Goal: Task Accomplishment & Management: Use online tool/utility

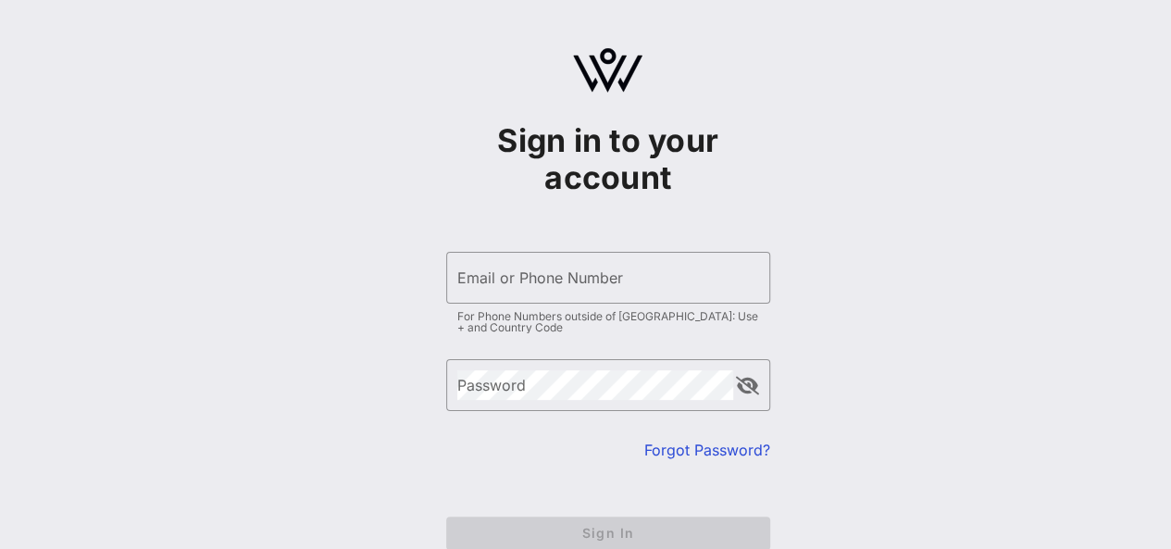
type input "[PERSON_NAME][EMAIL_ADDRESS][PERSON_NAME][DOMAIN_NAME]"
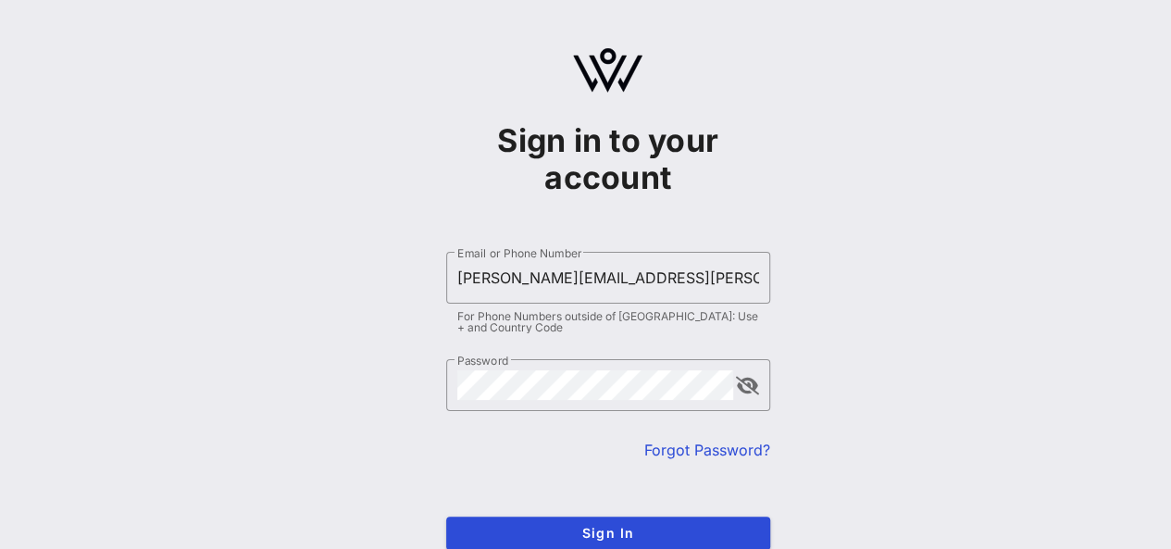
click at [695, 532] on form "​ Email or Phone Number [PERSON_NAME][EMAIL_ADDRESS][PERSON_NAME][DOMAIN_NAME] …" at bounding box center [608, 400] width 324 height 335
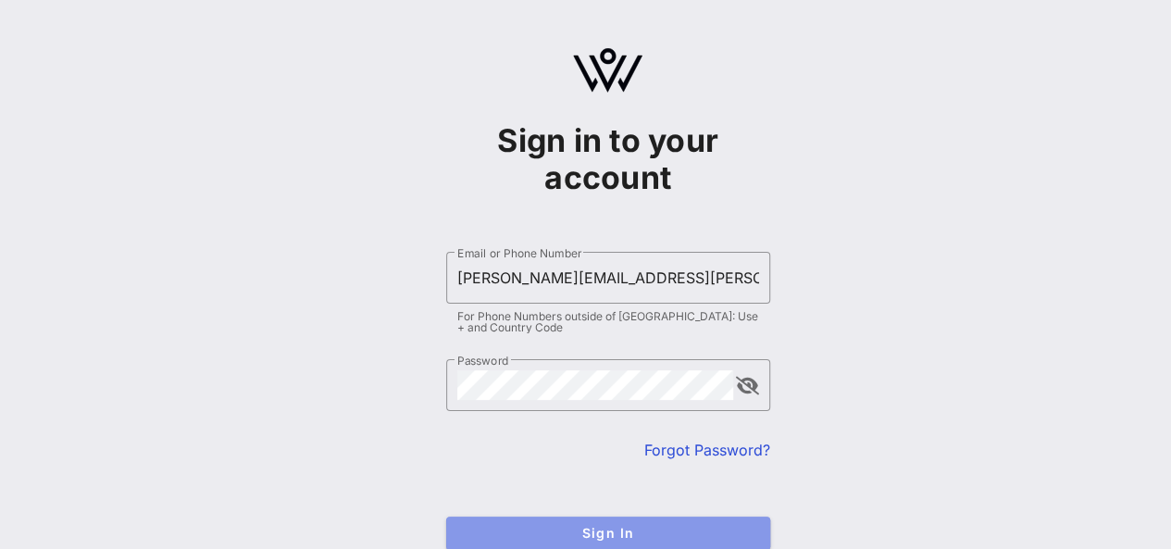
click at [695, 532] on span "Sign In" at bounding box center [608, 533] width 294 height 16
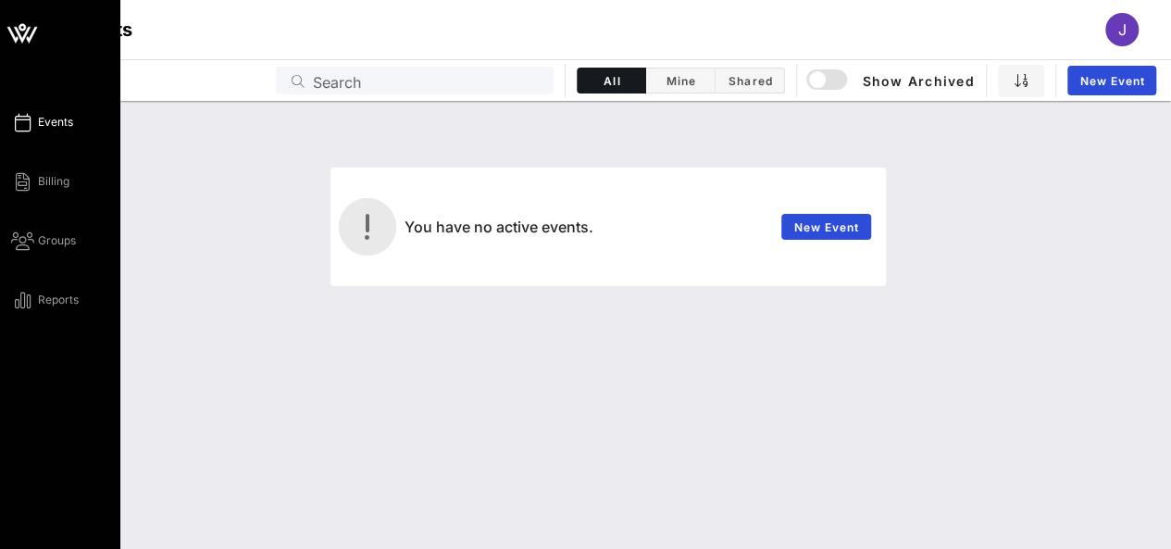
click at [56, 128] on span "Events" at bounding box center [55, 122] width 35 height 17
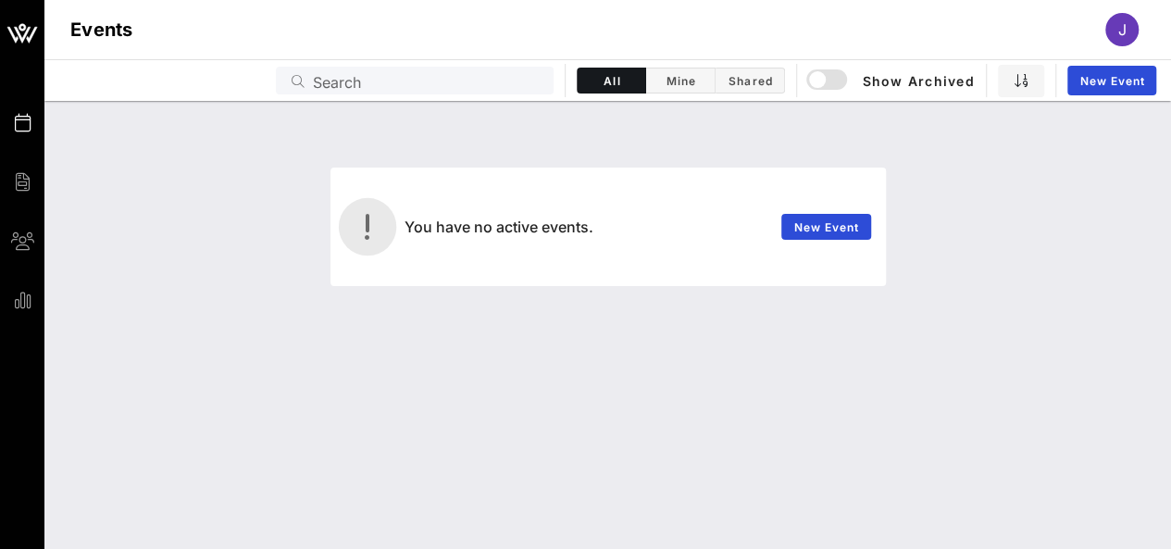
click at [1126, 34] on div "J" at bounding box center [1121, 29] width 33 height 33
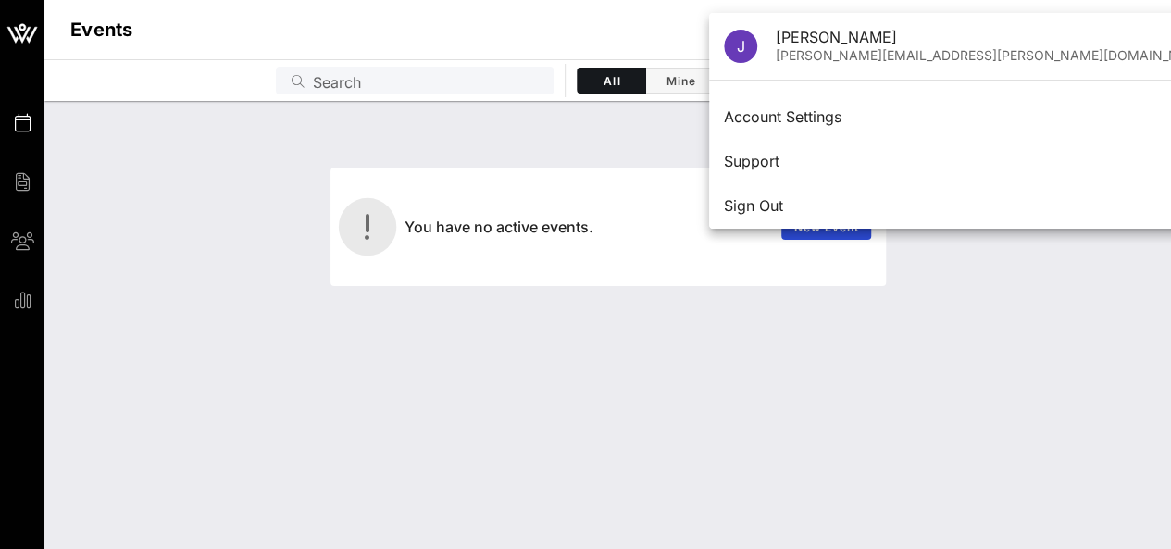
click at [1061, 350] on div "You have no active events. New Event" at bounding box center [607, 325] width 1126 height 448
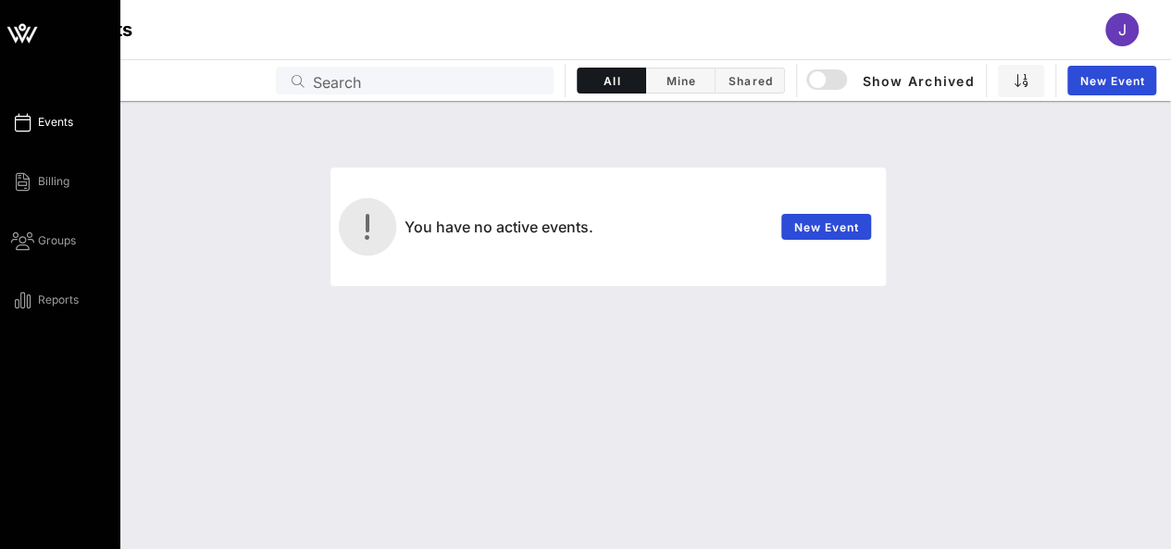
click at [68, 132] on link "Events" at bounding box center [42, 122] width 62 height 22
click at [68, 125] on span "Events" at bounding box center [55, 122] width 35 height 17
click at [61, 184] on span "Billing" at bounding box center [53, 181] width 31 height 17
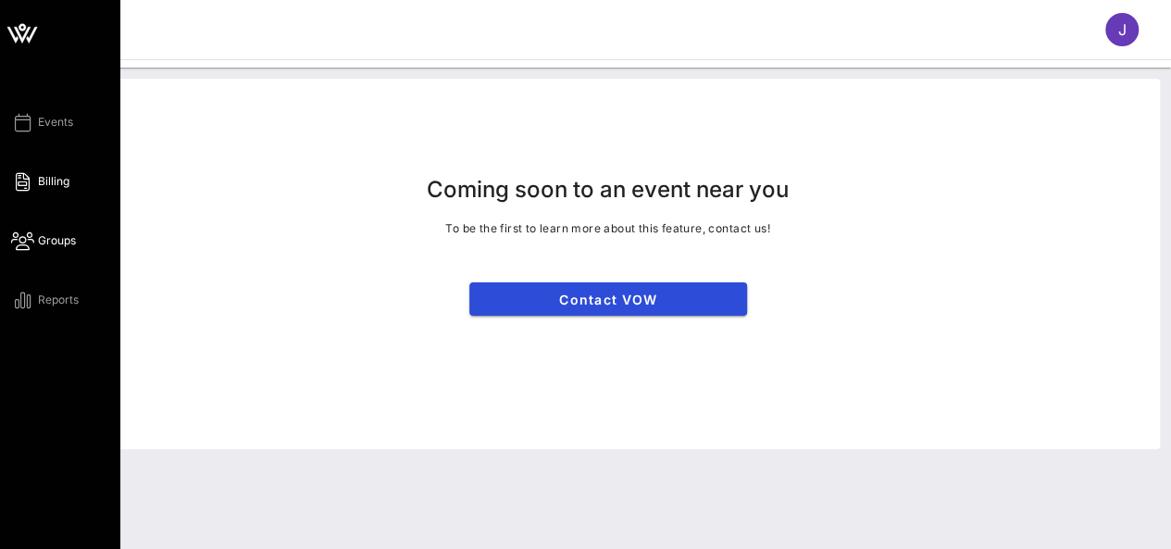
drag, startPoint x: 85, startPoint y: 247, endPoint x: 68, endPoint y: 247, distance: 16.7
click at [74, 247] on div "Events Billing Groups Reports" at bounding box center [65, 211] width 109 height 200
click at [72, 242] on span "Groups" at bounding box center [57, 240] width 38 height 17
click at [28, 37] on icon at bounding box center [32, 35] width 11 height 16
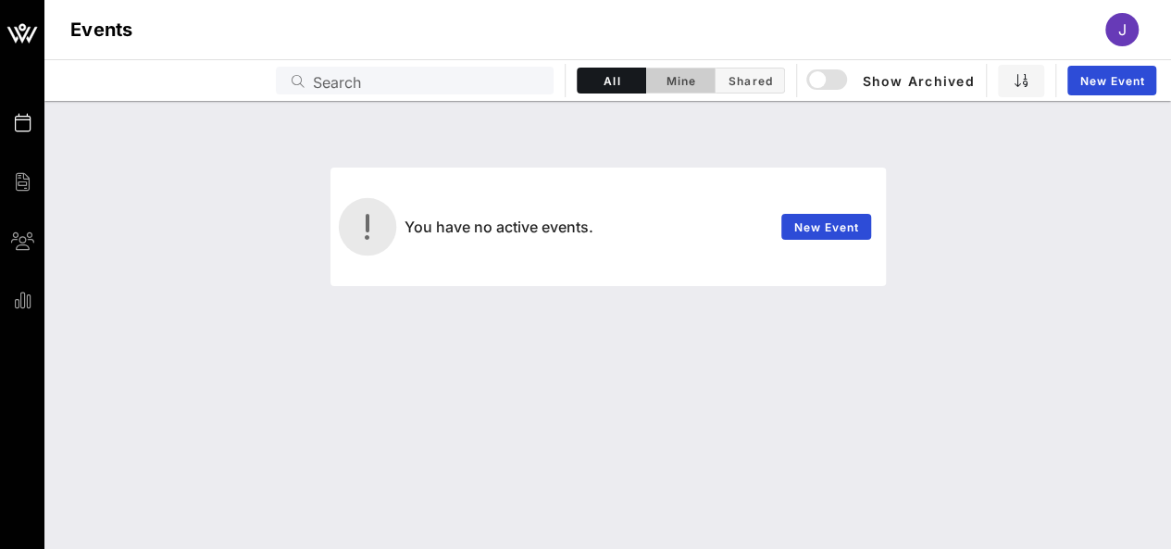
click at [683, 78] on span "Mine" at bounding box center [680, 81] width 46 height 14
click at [746, 86] on span "Shared" at bounding box center [749, 81] width 46 height 14
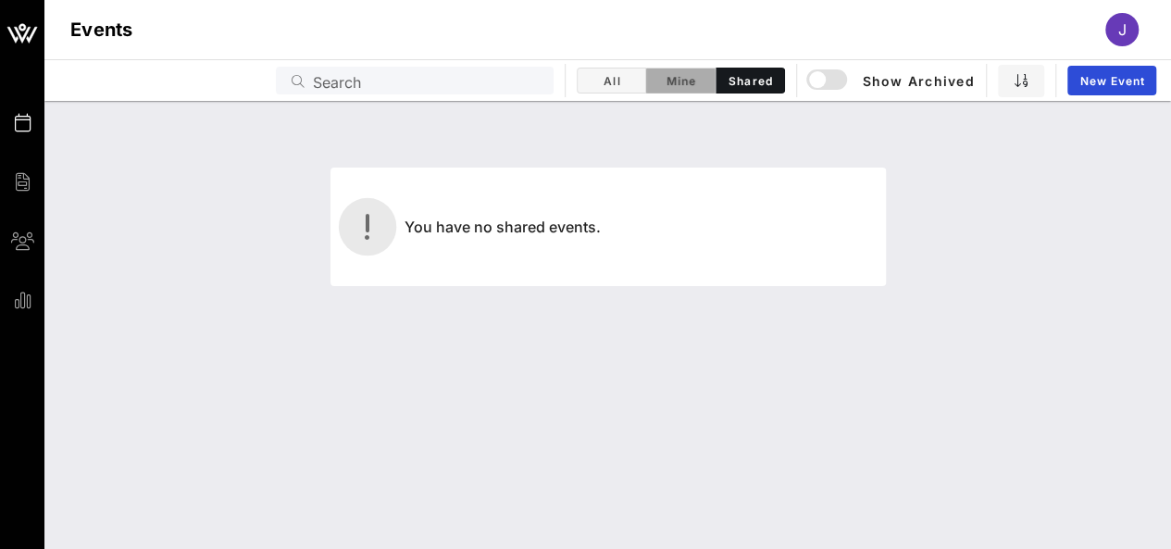
click at [677, 83] on span "Mine" at bounding box center [680, 81] width 46 height 14
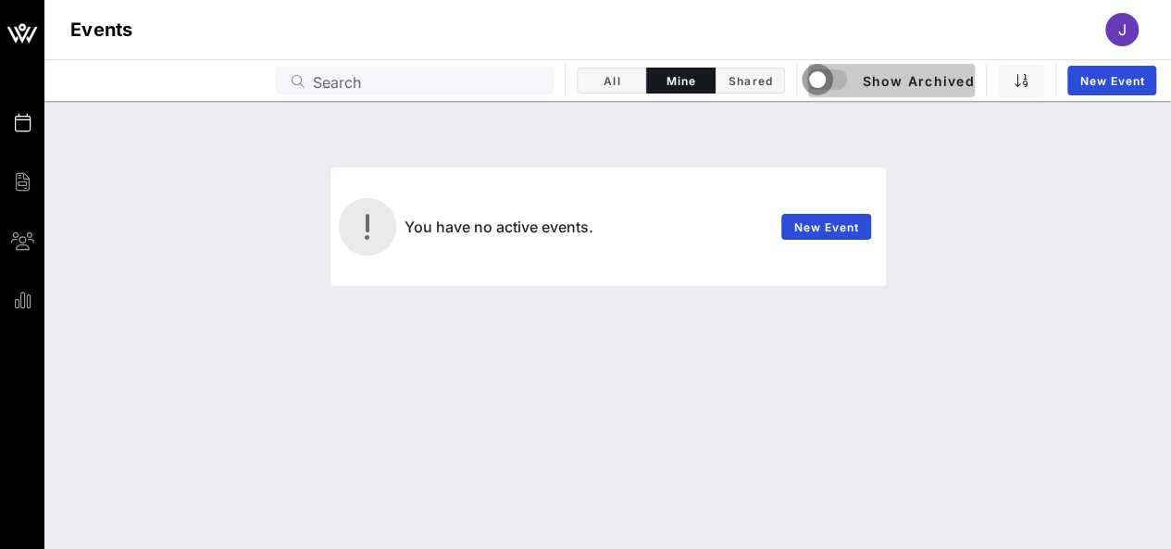
click at [829, 79] on div "button" at bounding box center [817, 80] width 26 height 26
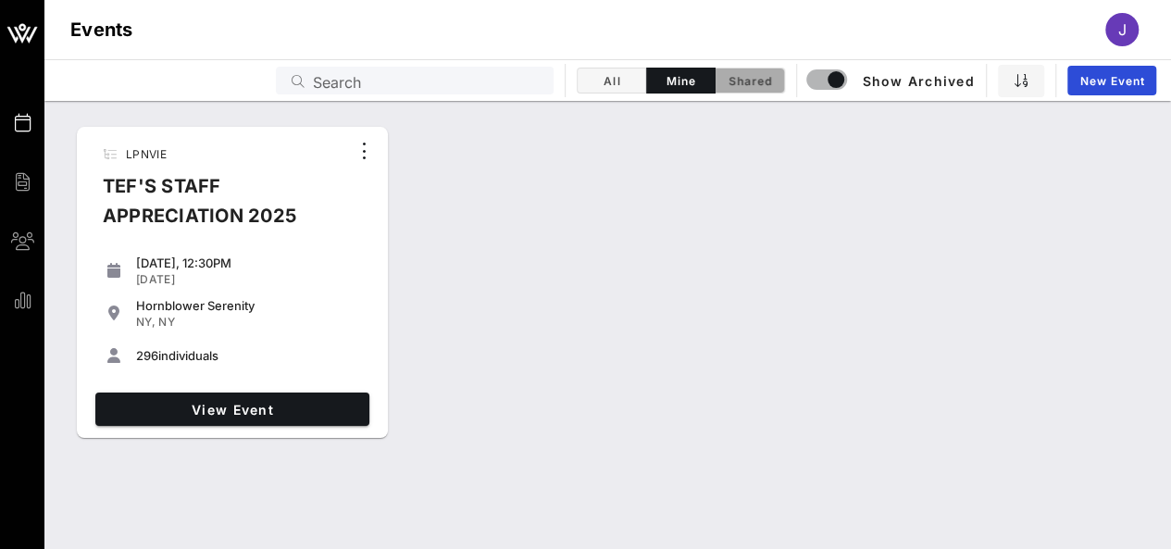
click at [746, 81] on span "Shared" at bounding box center [749, 81] width 46 height 14
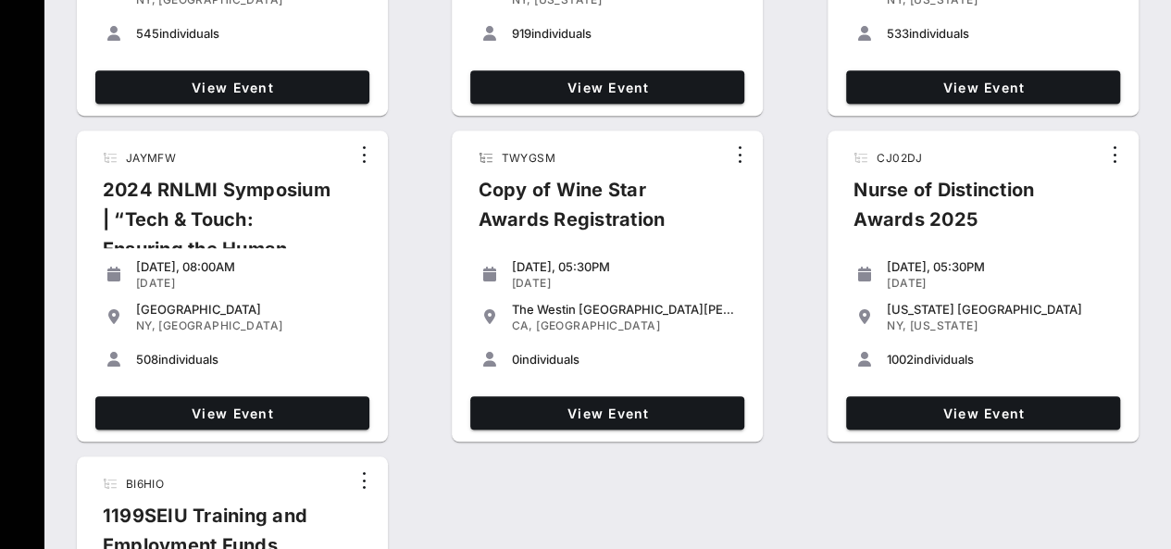
scroll to position [740, 0]
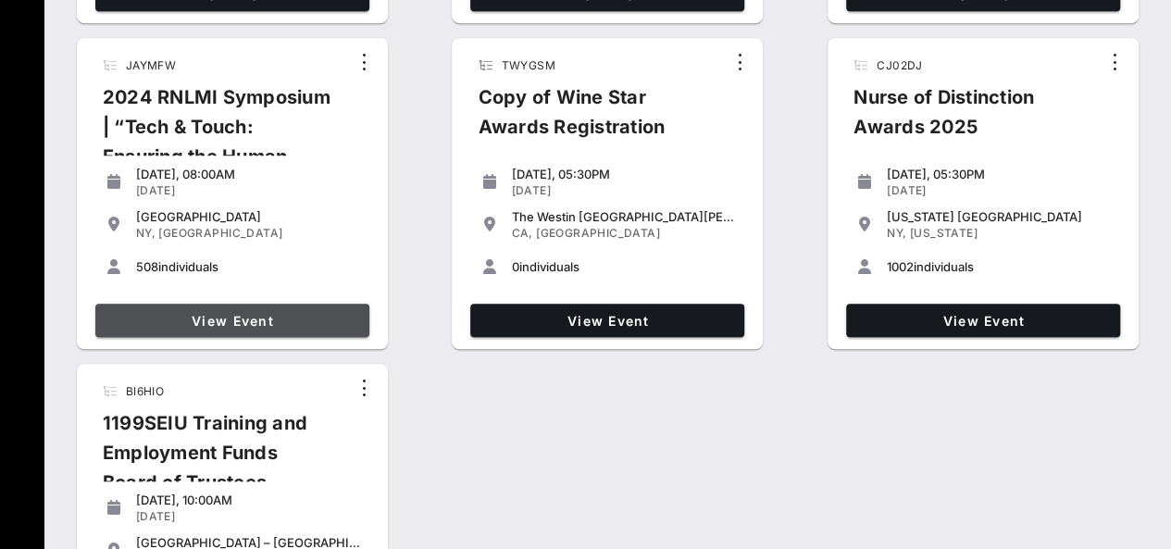
click at [346, 322] on span "View Event" at bounding box center [232, 321] width 259 height 16
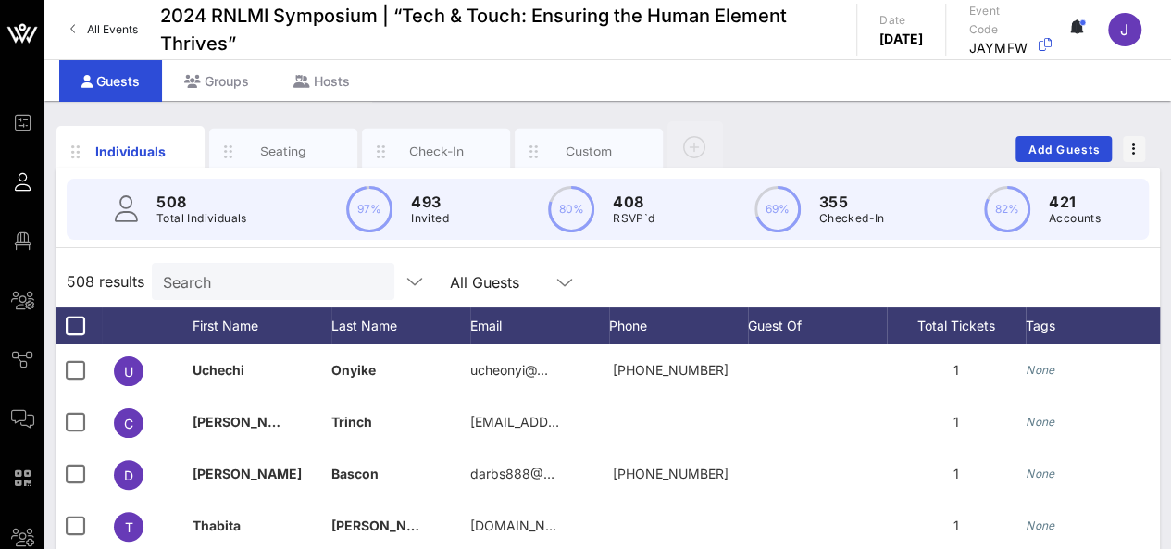
drag, startPoint x: 825, startPoint y: 209, endPoint x: 825, endPoint y: 221, distance: 12.0
click at [825, 209] on p "Checked-In" at bounding box center [852, 218] width 66 height 19
click at [813, 217] on div "69% 355 Checked-In" at bounding box center [819, 209] width 130 height 46
click at [403, 276] on icon "button" at bounding box center [414, 281] width 22 height 22
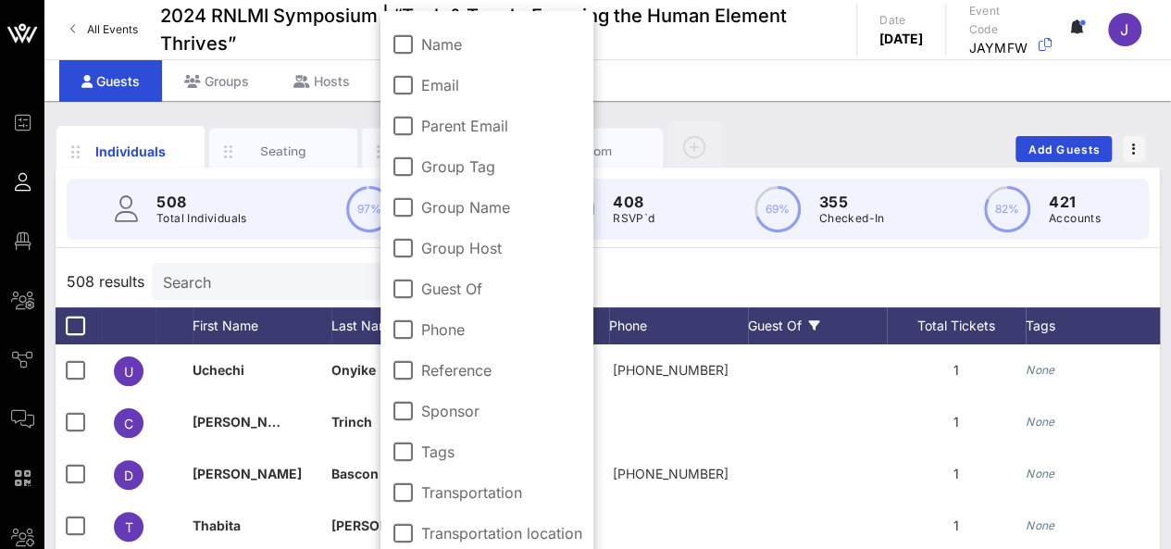
click at [783, 316] on div "Guest Of" at bounding box center [817, 325] width 139 height 37
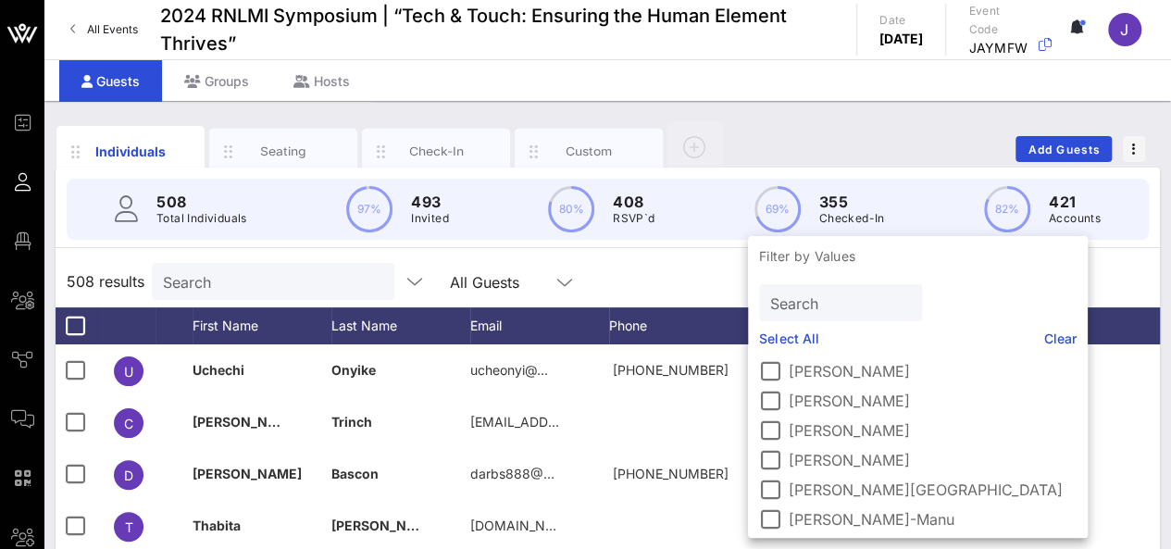
click at [707, 298] on div "508 results Search All Guests" at bounding box center [608, 281] width 1104 height 52
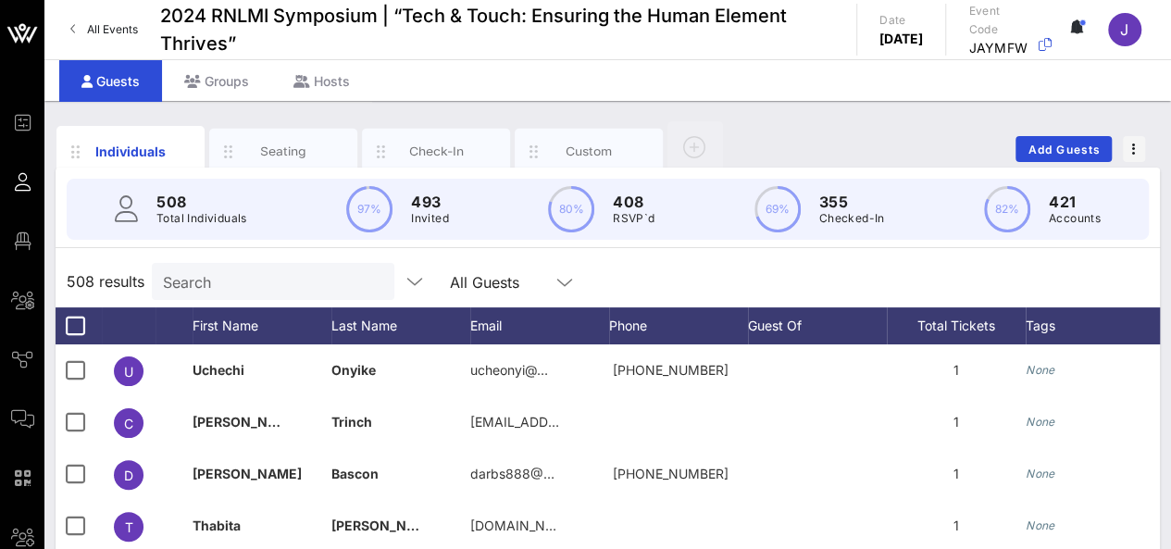
click at [556, 272] on icon at bounding box center [564, 282] width 17 height 22
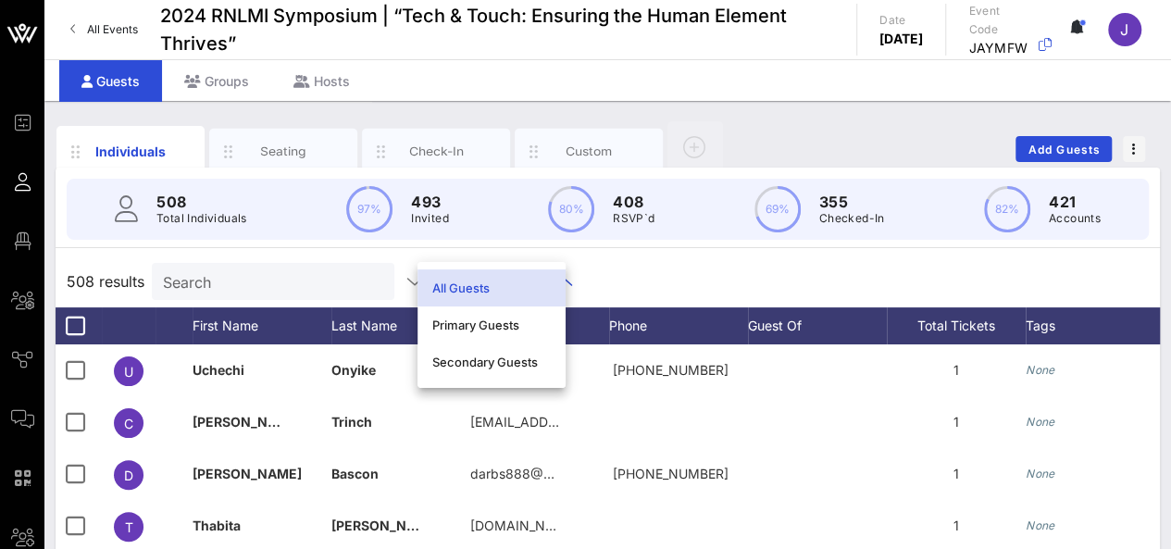
click at [658, 289] on div "508 results Search All Guests" at bounding box center [608, 281] width 1104 height 52
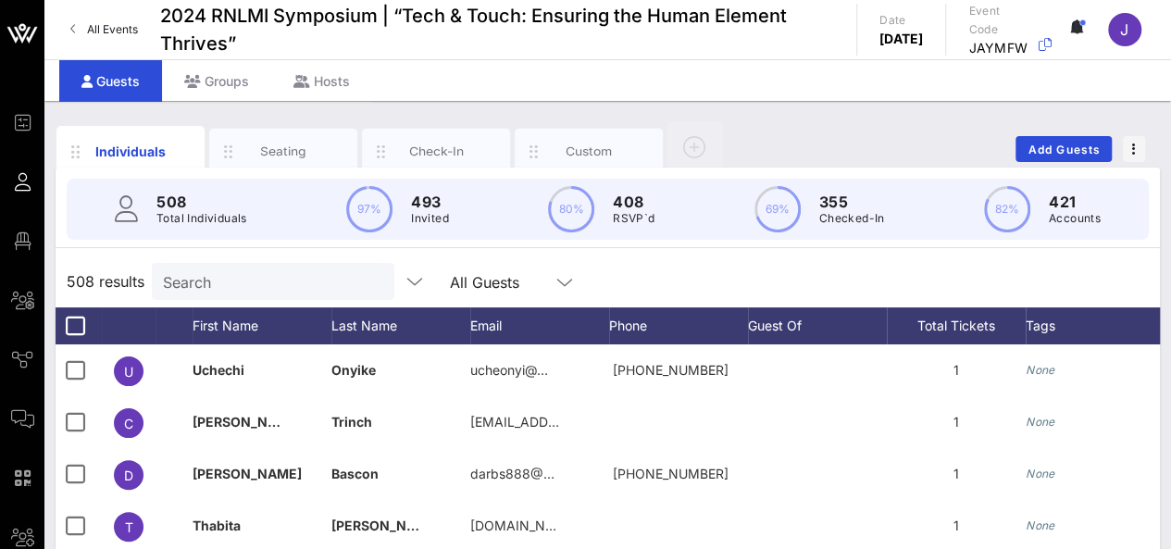
click at [782, 210] on circle at bounding box center [776, 209] width 43 height 43
click at [457, 158] on div "Check-In" at bounding box center [436, 152] width 82 height 18
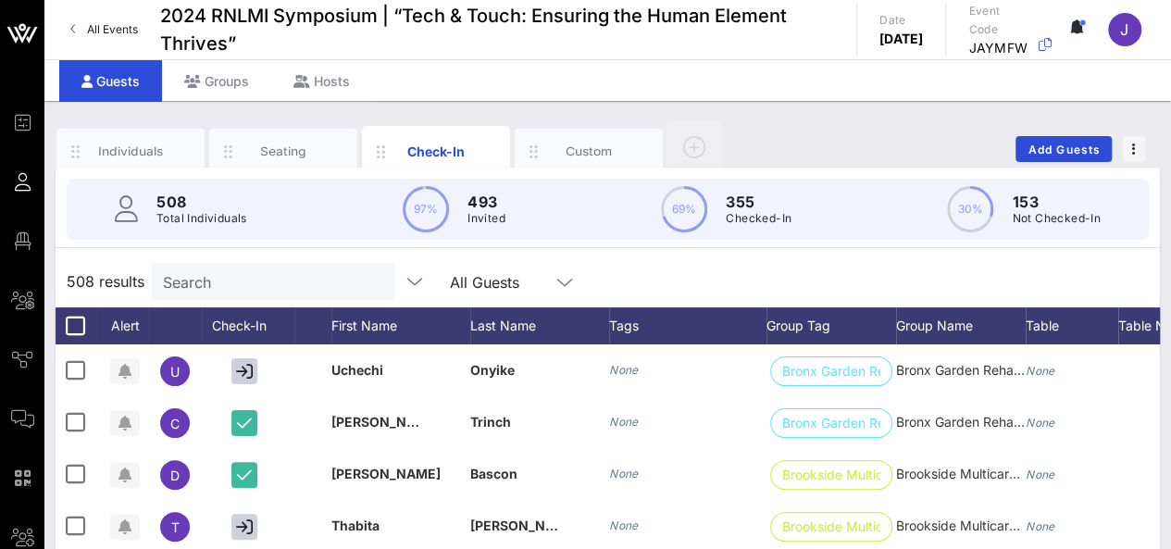
click at [284, 279] on input "Search" at bounding box center [271, 281] width 217 height 24
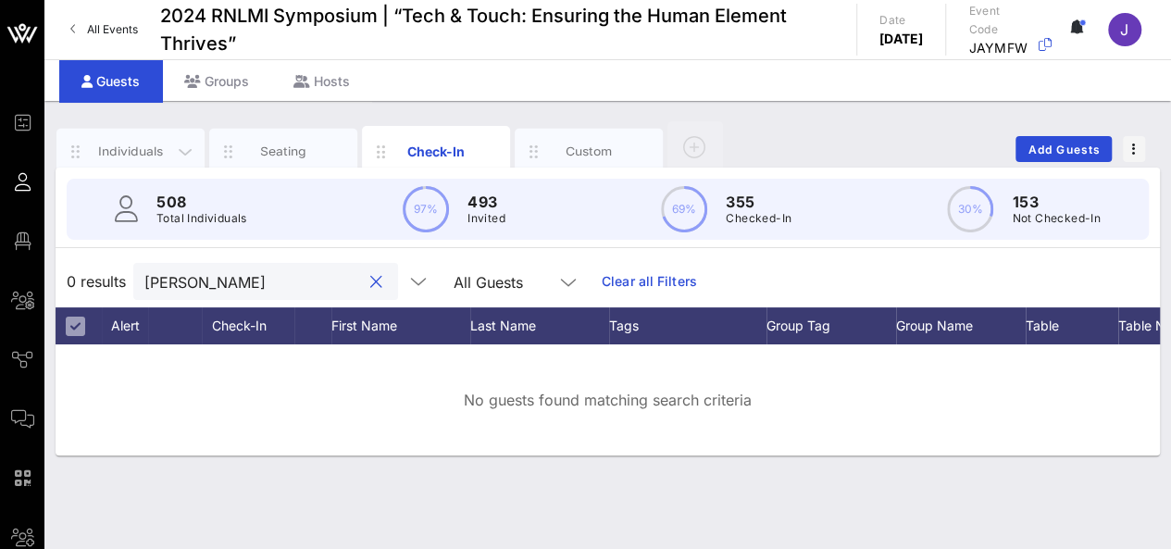
type input "[PERSON_NAME]"
click at [122, 158] on div "Individuals" at bounding box center [130, 152] width 148 height 46
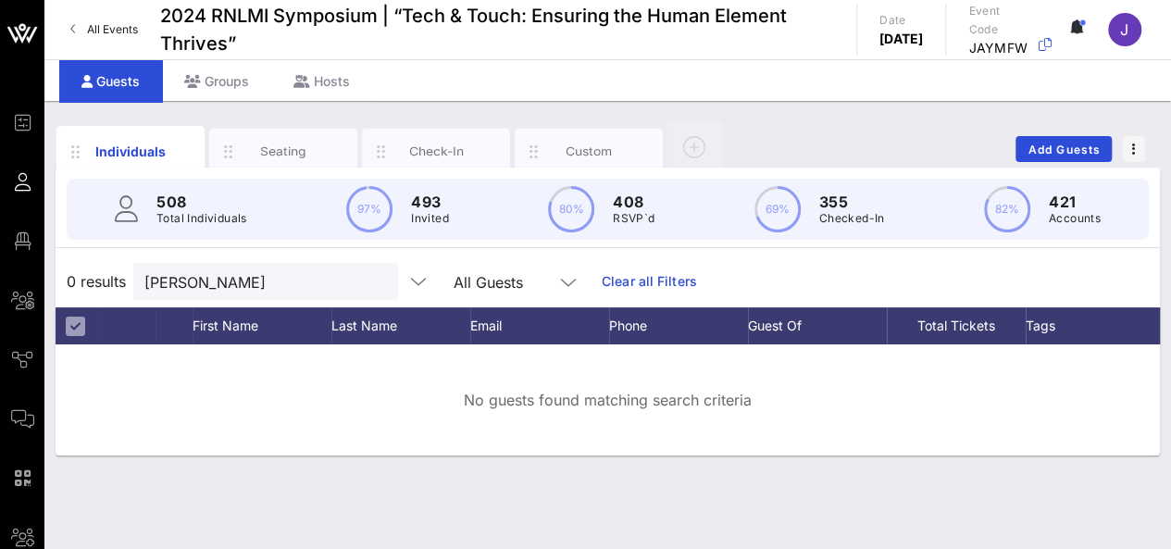
click at [187, 229] on div "508 Total Individuals 97% 493 Invited 80% 408 RSVP`d 69% 355 Checked-In 82% 421…" at bounding box center [608, 209] width 1082 height 61
click at [465, 286] on div "All Guests" at bounding box center [487, 282] width 69 height 17
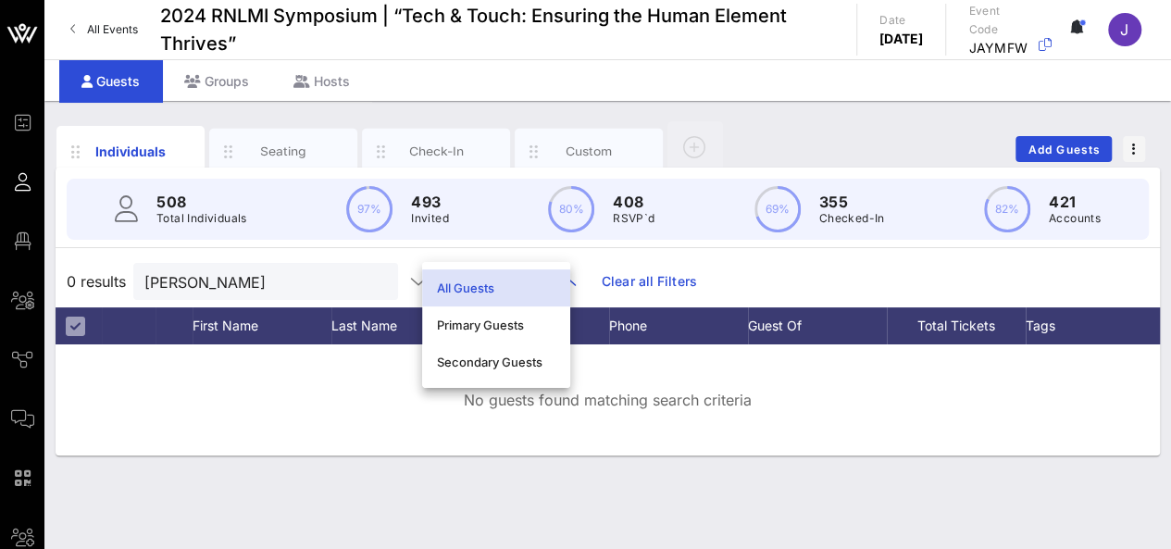
click at [468, 288] on div "All Guests" at bounding box center [496, 287] width 118 height 15
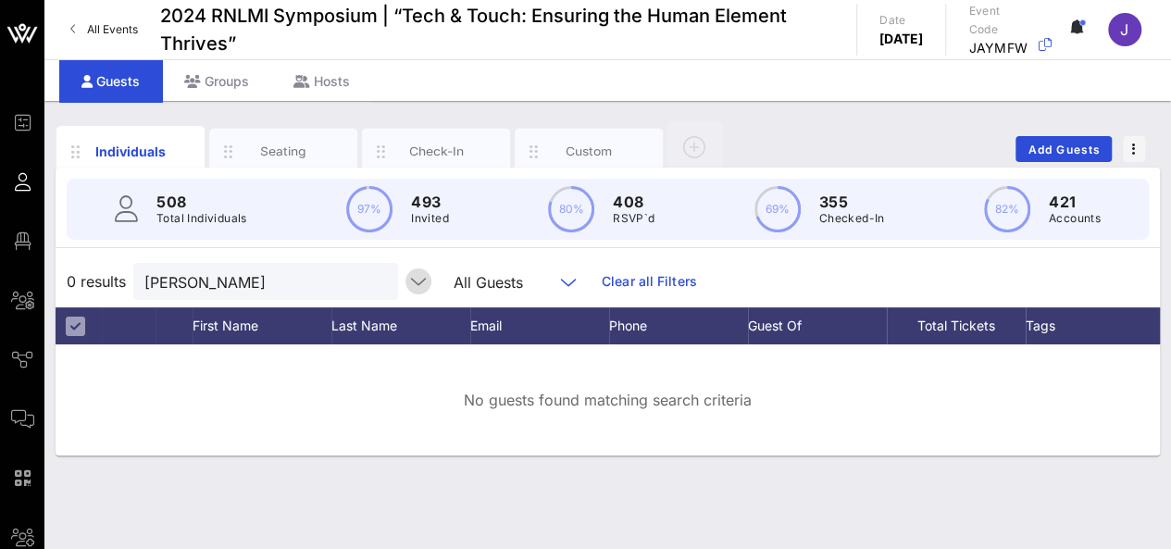
click at [407, 278] on icon "button" at bounding box center [418, 281] width 22 height 22
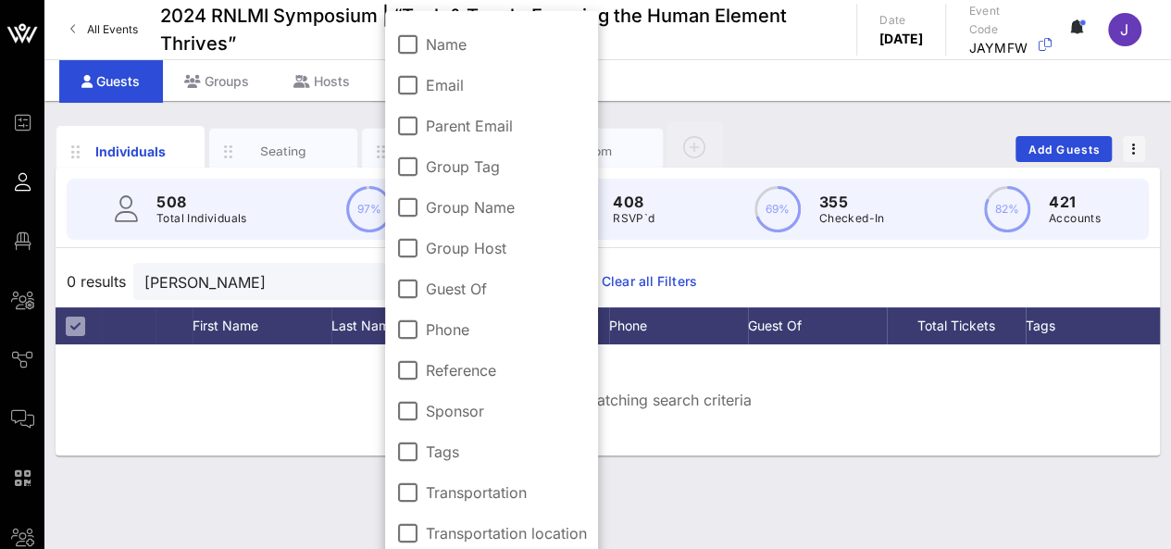
click at [719, 248] on div "508 Total Individuals 97% 493 Invited 80% 408 RSVP`d 69% 355 Checked-In 82% 421…" at bounding box center [607, 209] width 1126 height 83
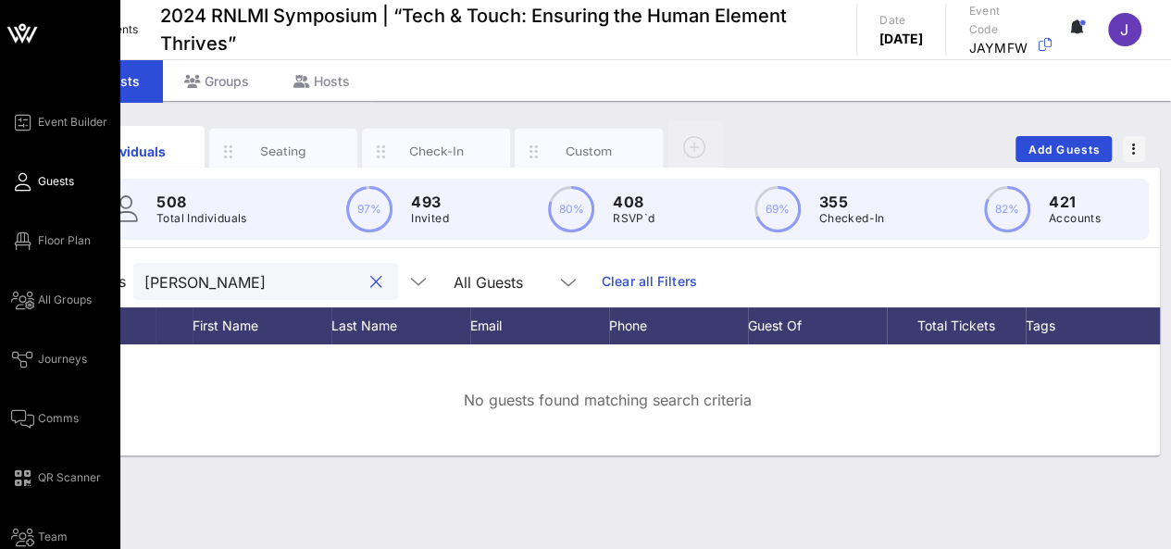
drag, startPoint x: 233, startPoint y: 273, endPoint x: 41, endPoint y: 270, distance: 192.5
click at [41, 270] on div "Event Builder Guests Floor Plan All Groups Journeys Comms QR Scanner Team Setti…" at bounding box center [585, 274] width 1171 height 549
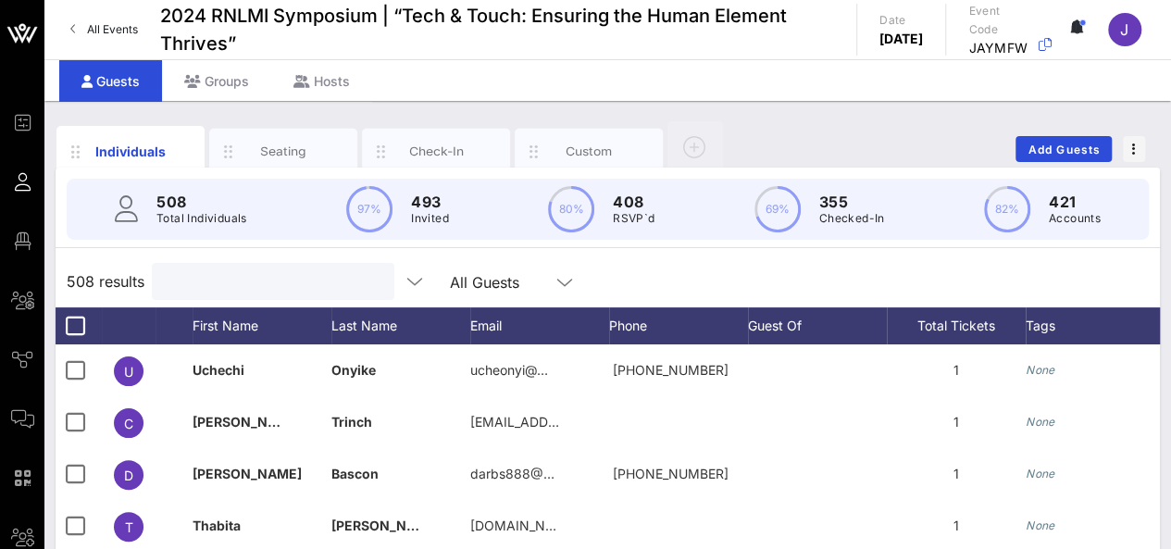
click at [247, 291] on input "text" at bounding box center [271, 281] width 217 height 24
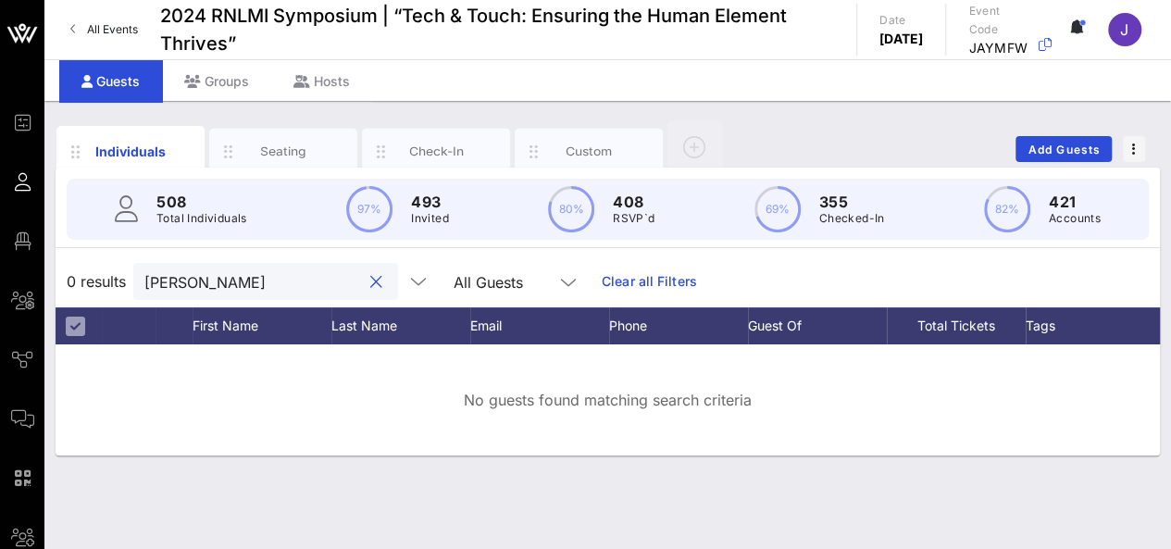
type input "[PERSON_NAME]"
